Goal: Find specific page/section: Find specific page/section

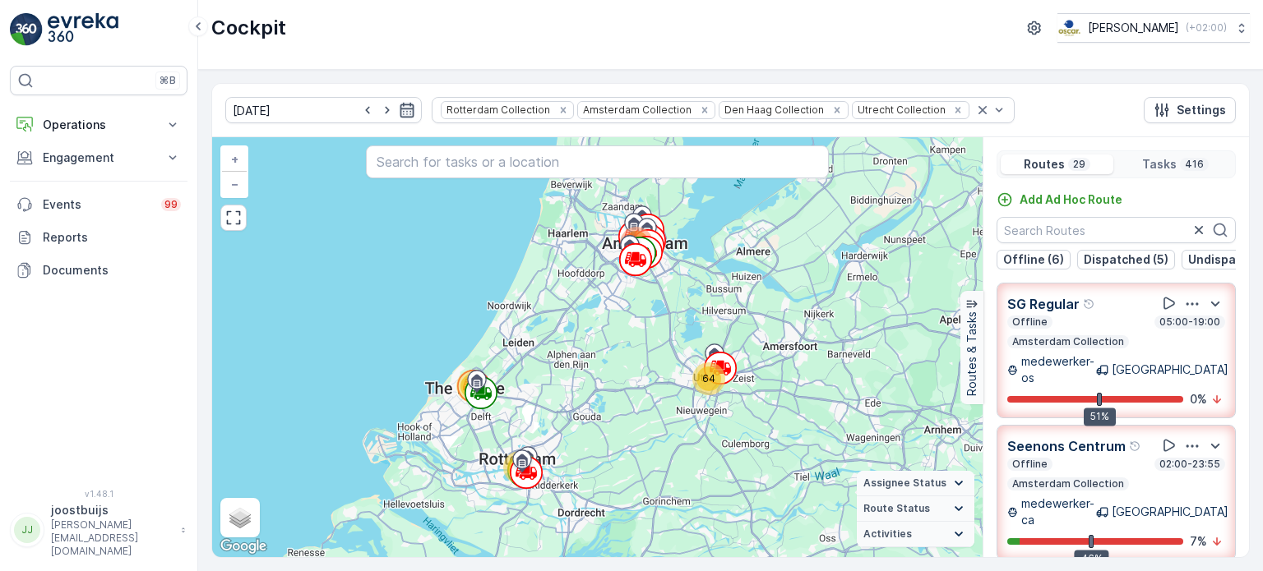
click at [400, 110] on icon "button" at bounding box center [407, 110] width 14 height 15
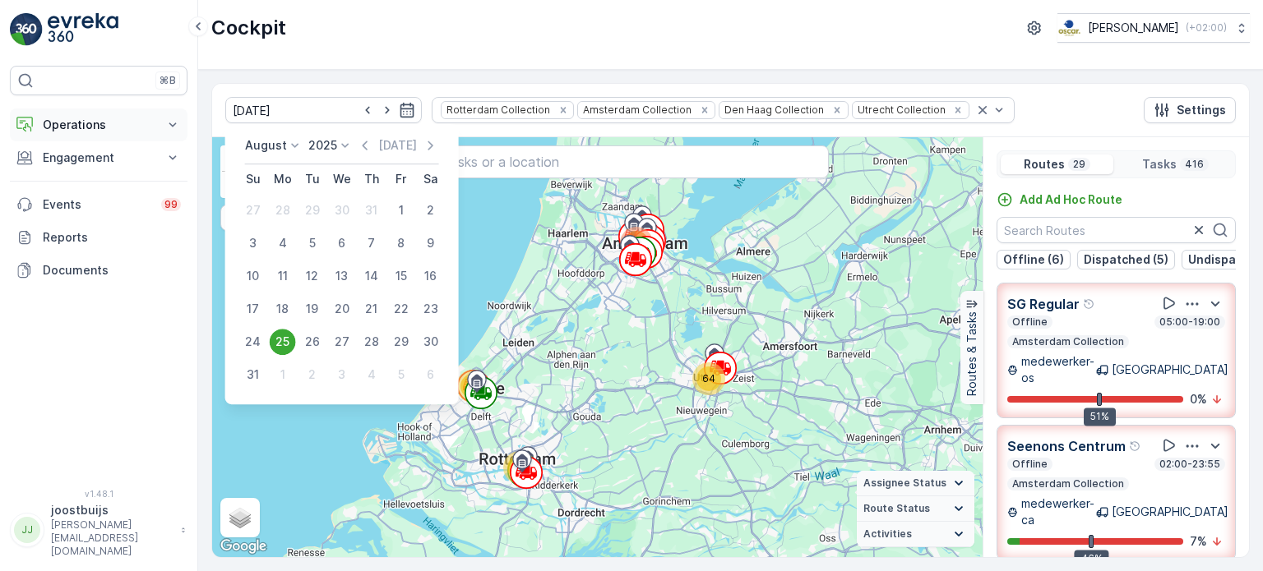
click at [168, 124] on icon at bounding box center [172, 125] width 16 height 16
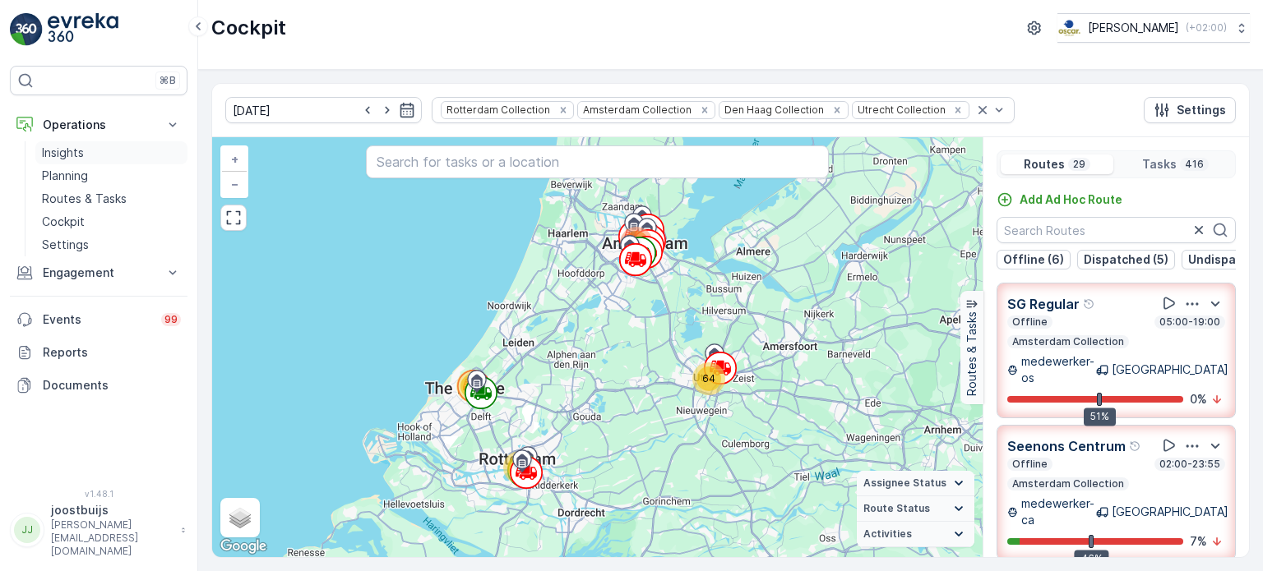
click at [79, 150] on p "Insights" at bounding box center [63, 153] width 42 height 16
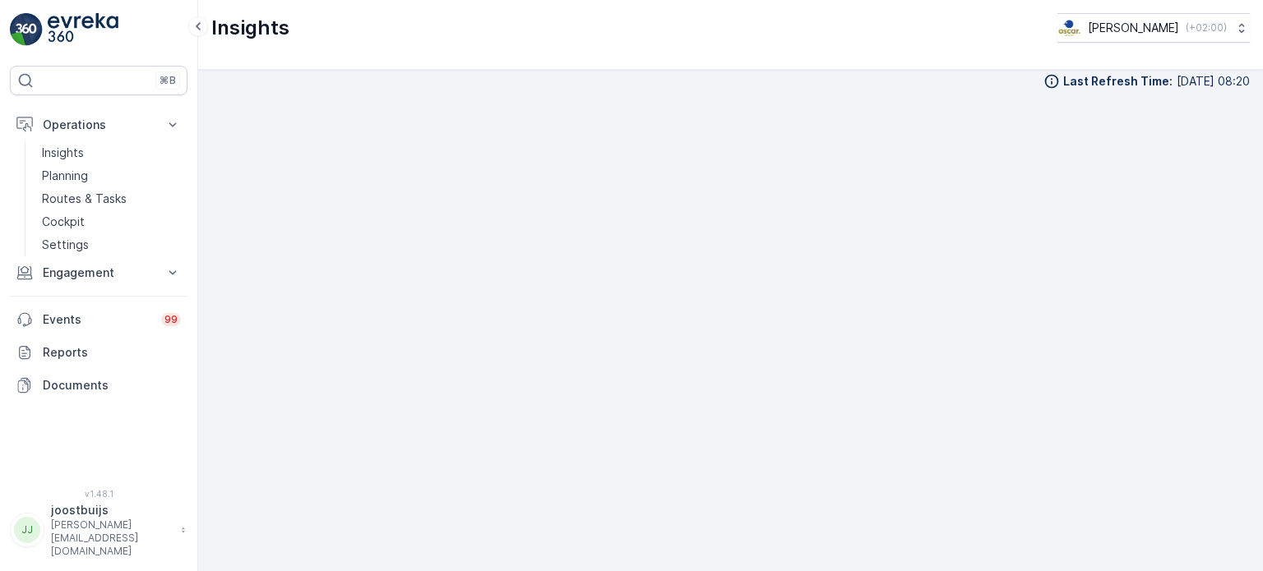
scroll to position [16, 0]
click at [85, 19] on img at bounding box center [83, 29] width 71 height 33
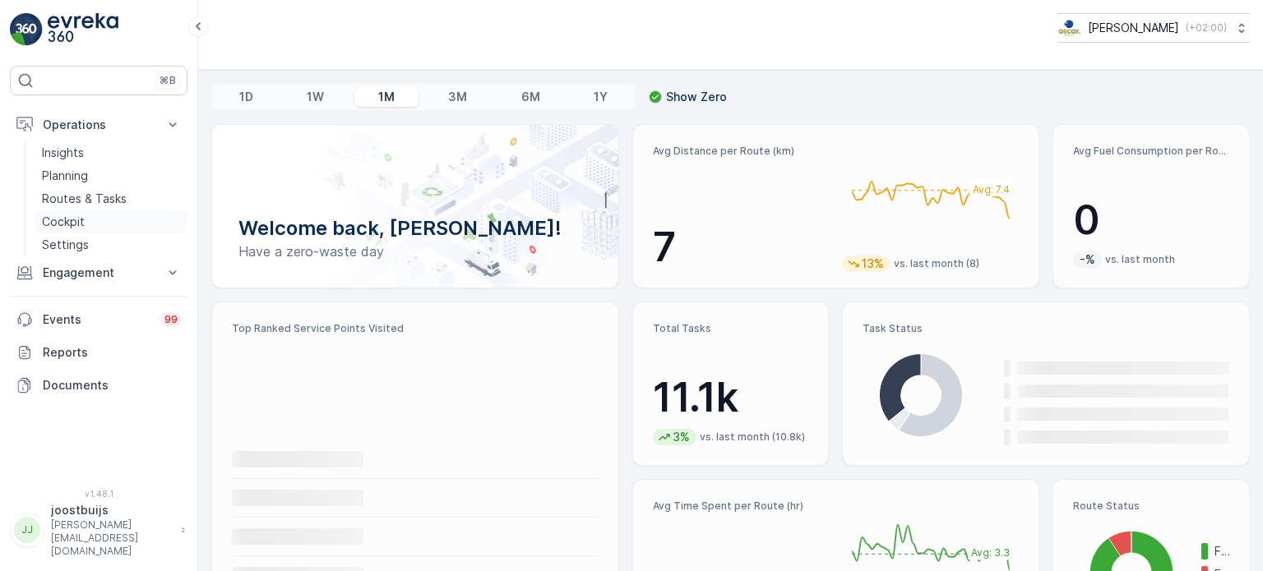
click at [67, 226] on p "Cockpit" at bounding box center [63, 222] width 43 height 16
